Goal: Transaction & Acquisition: Purchase product/service

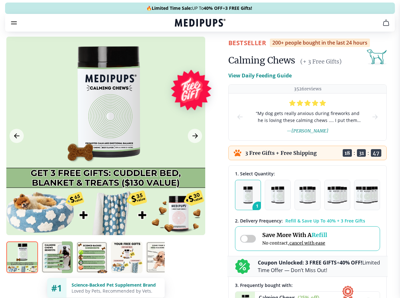
click at [182, 51] on span "Supplements" at bounding box center [198, 54] width 32 height 6
click at [214, 50] on icon "button" at bounding box center [218, 54] width 8 height 8
click at [382, 27] on icon "cart" at bounding box center [386, 23] width 8 height 8
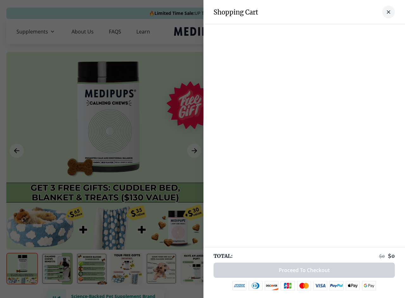
click at [307, 32] on div at bounding box center [304, 30] width 202 height 13
click at [357, 32] on div at bounding box center [304, 30] width 202 height 13
click at [378, 32] on div at bounding box center [304, 30] width 202 height 13
click at [105, 151] on div at bounding box center [202, 149] width 405 height 298
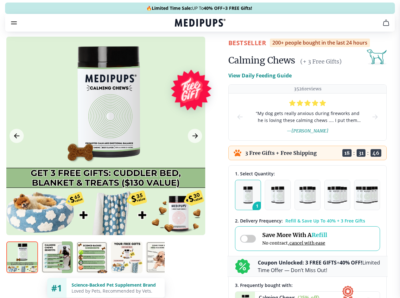
click at [16, 138] on icon "Previous Image" at bounding box center [16, 136] width 5 height 4
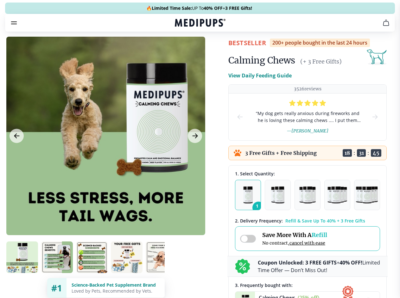
click at [194, 138] on icon "Next Image" at bounding box center [194, 136] width 5 height 4
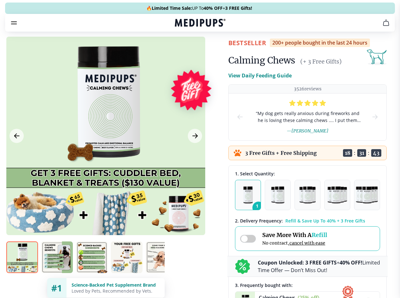
click at [22, 269] on img at bounding box center [22, 258] width 32 height 32
